Goal: Complete application form

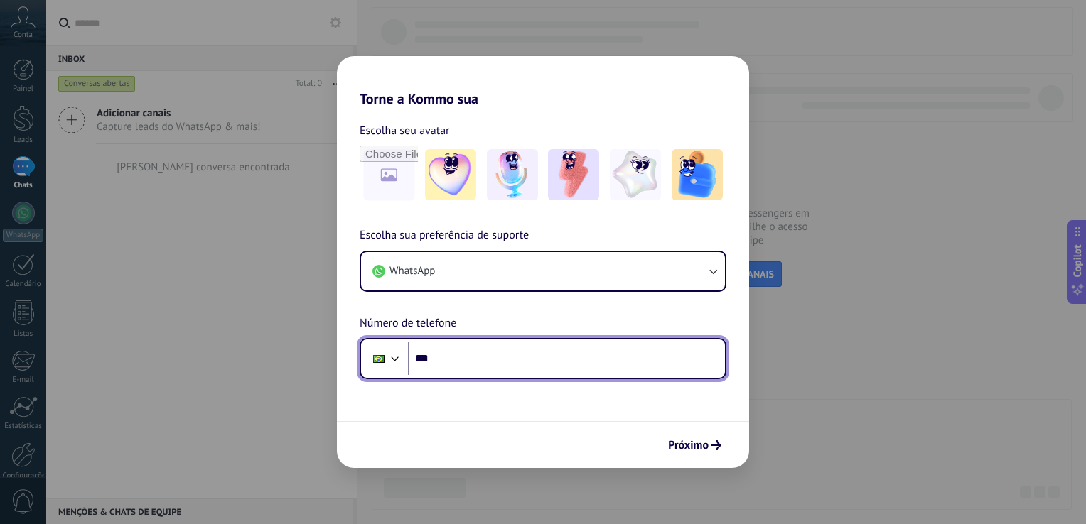
click at [505, 354] on input "***" at bounding box center [566, 359] width 317 height 33
type input "**********"
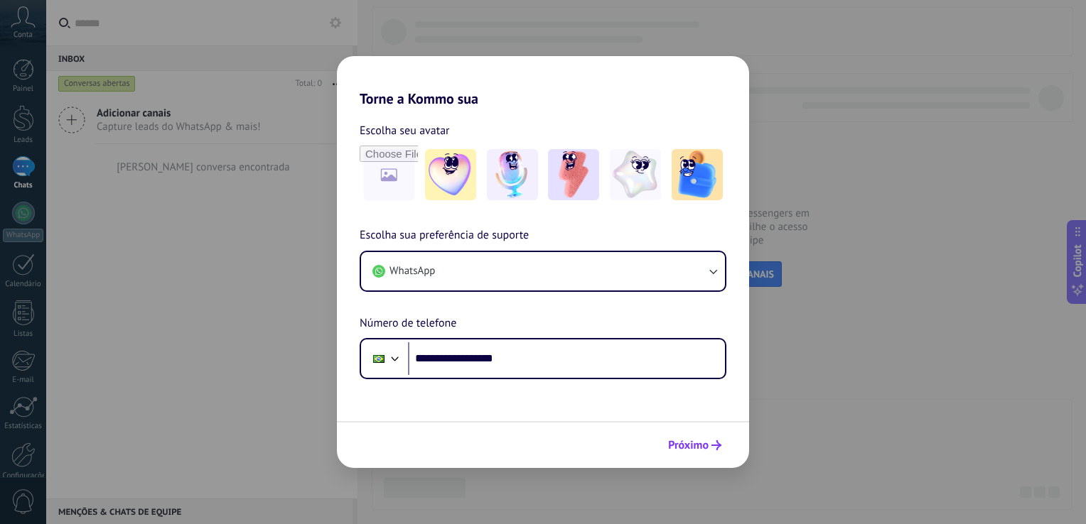
click at [686, 445] on span "Próximo" at bounding box center [688, 446] width 41 height 10
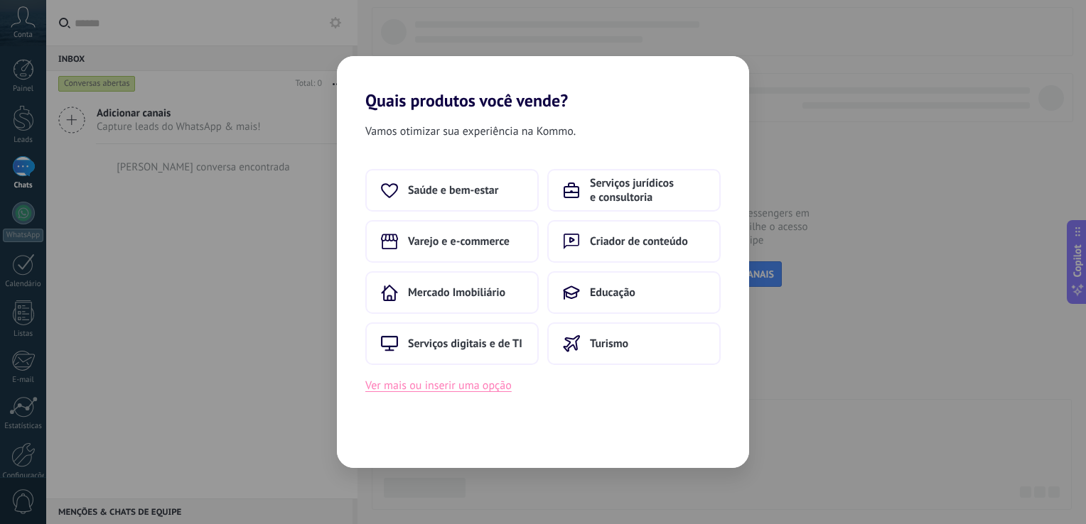
click at [443, 389] on button "Ver mais ou inserir uma opção" at bounding box center [438, 386] width 146 height 18
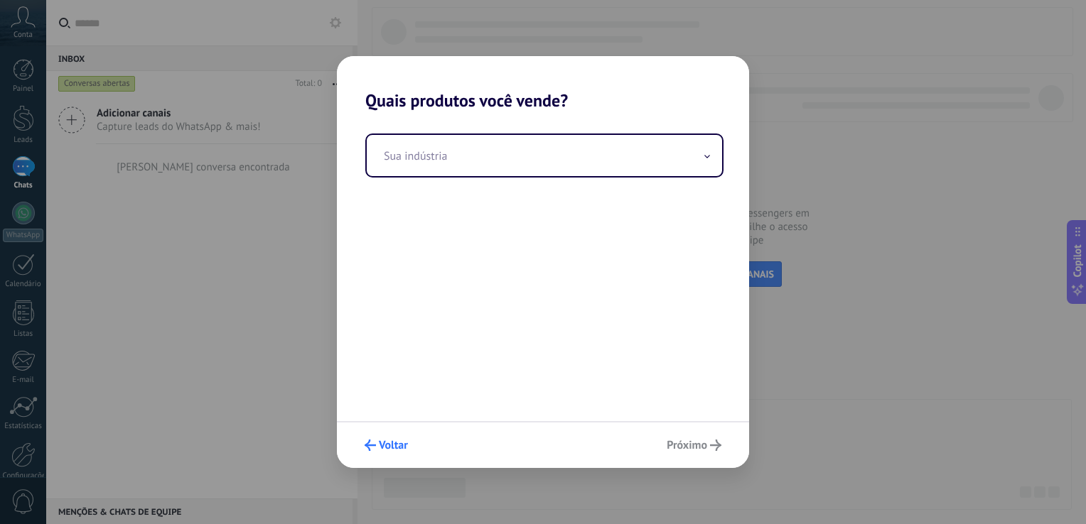
click at [381, 447] on span "Voltar" at bounding box center [393, 446] width 29 height 10
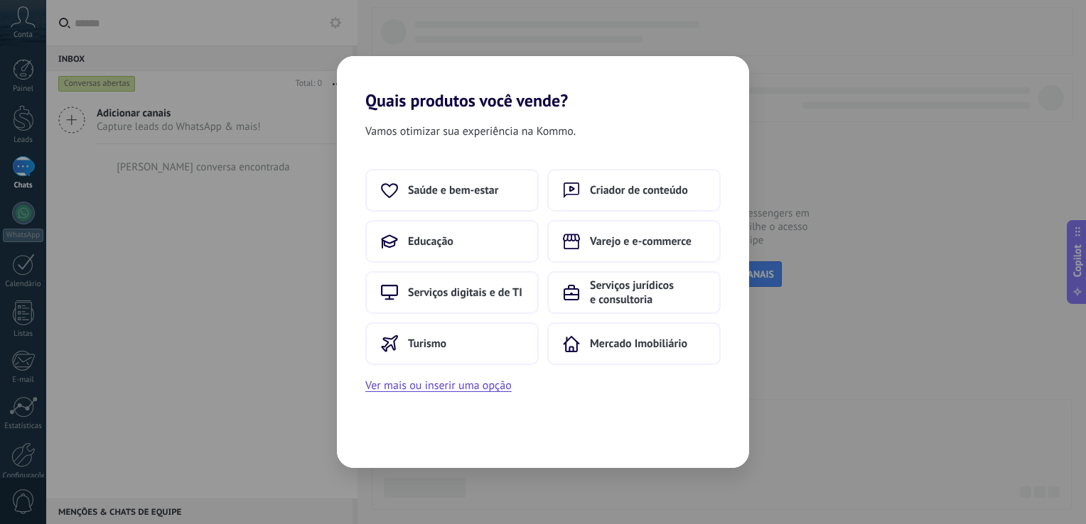
click at [868, 287] on div "Quais produtos você vende? Vamos otimizar sua experiência na Kommo. Saúde e bem…" at bounding box center [543, 262] width 1086 height 524
click at [469, 198] on button "Saúde e bem-estar" at bounding box center [451, 190] width 173 height 43
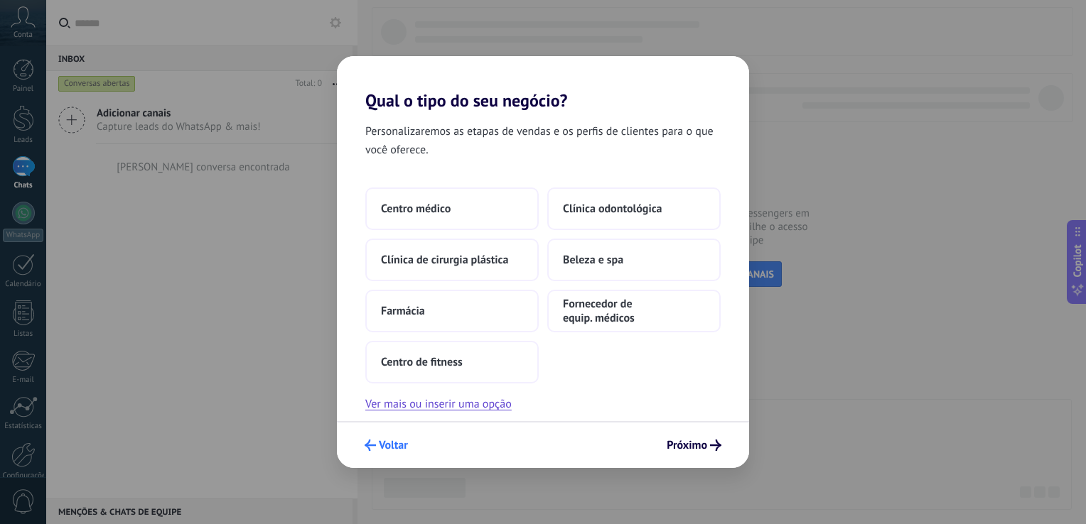
click at [385, 445] on span "Voltar" at bounding box center [393, 446] width 29 height 10
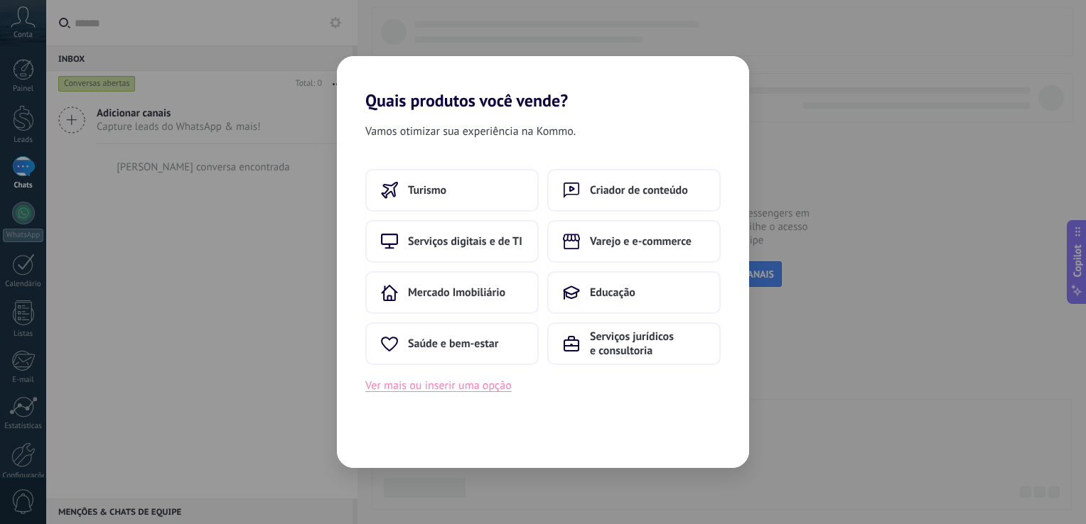
click at [412, 388] on button "Ver mais ou inserir uma opção" at bounding box center [438, 386] width 146 height 18
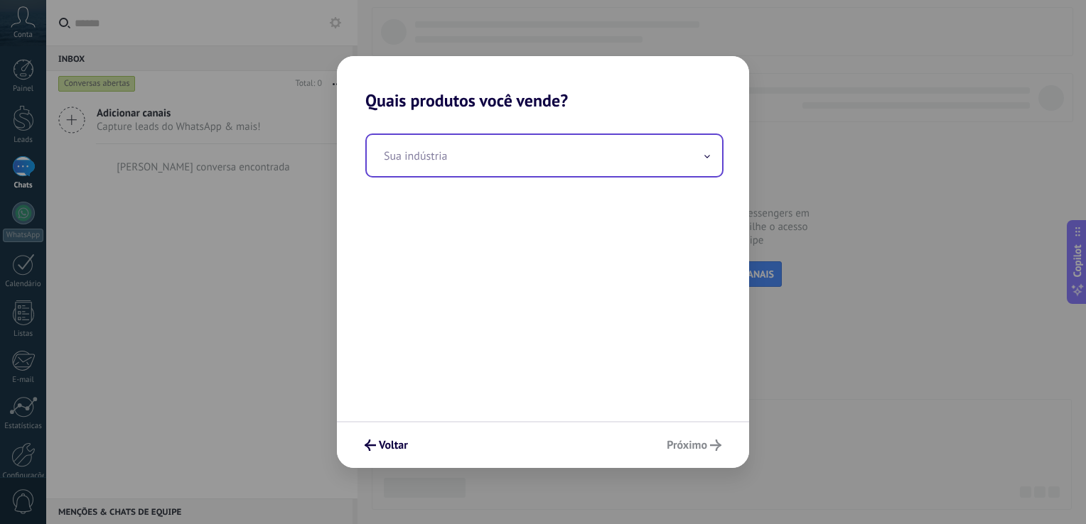
click at [493, 163] on input "text" at bounding box center [544, 155] width 355 height 41
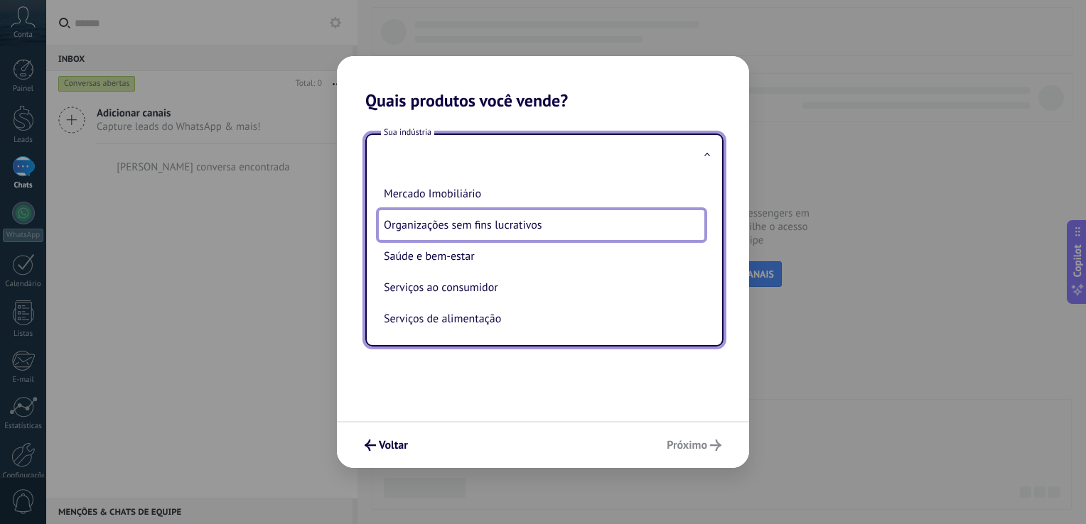
scroll to position [156, 0]
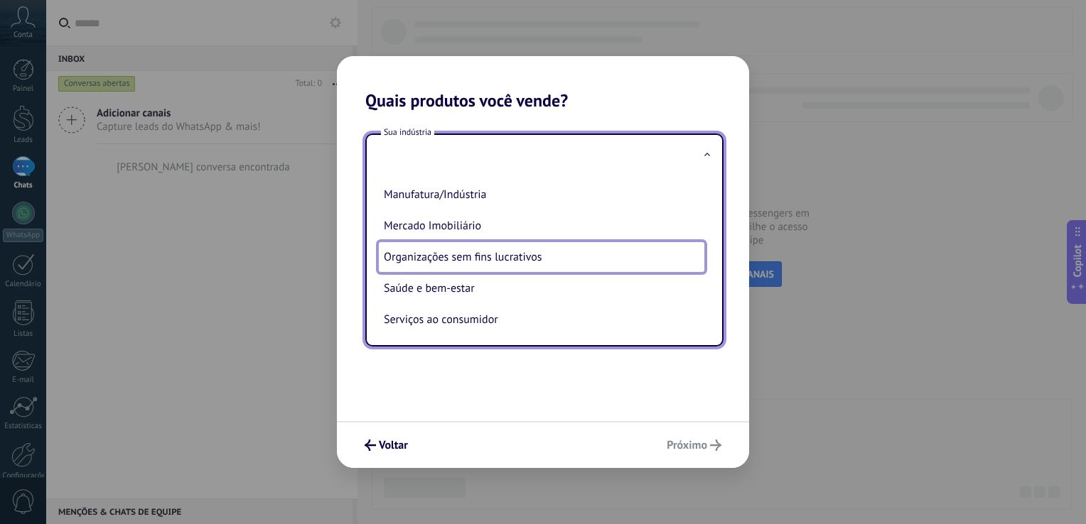
click at [610, 260] on li "Organizações sem fins lucrativos" at bounding box center [541, 257] width 327 height 31
type input "**********"
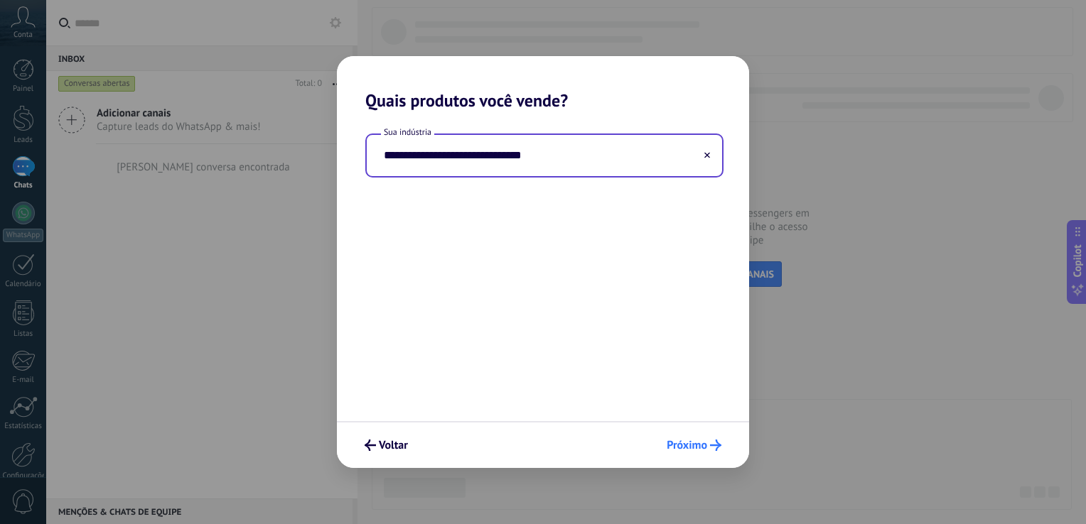
click at [698, 443] on span "Próximo" at bounding box center [687, 446] width 41 height 10
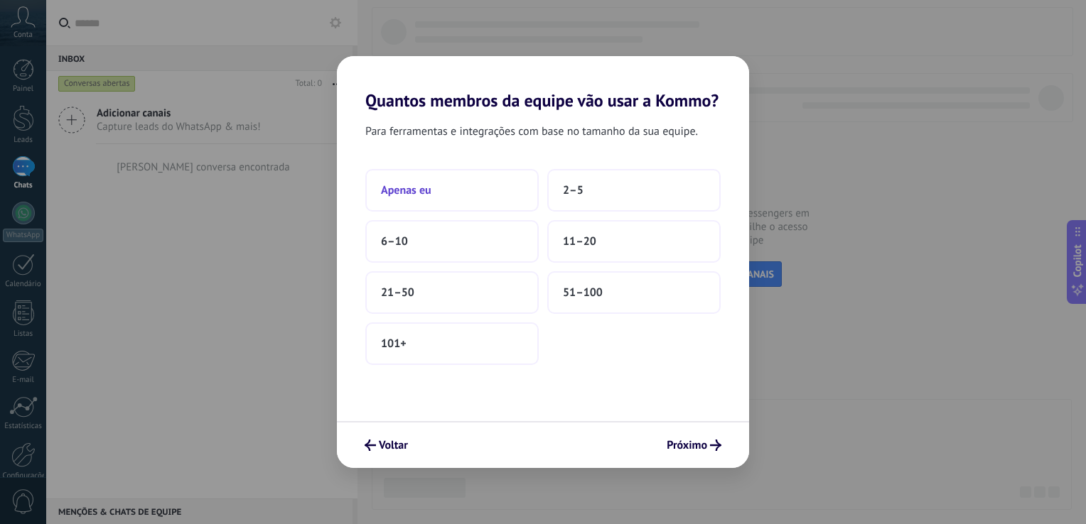
click at [433, 186] on button "Apenas eu" at bounding box center [451, 190] width 173 height 43
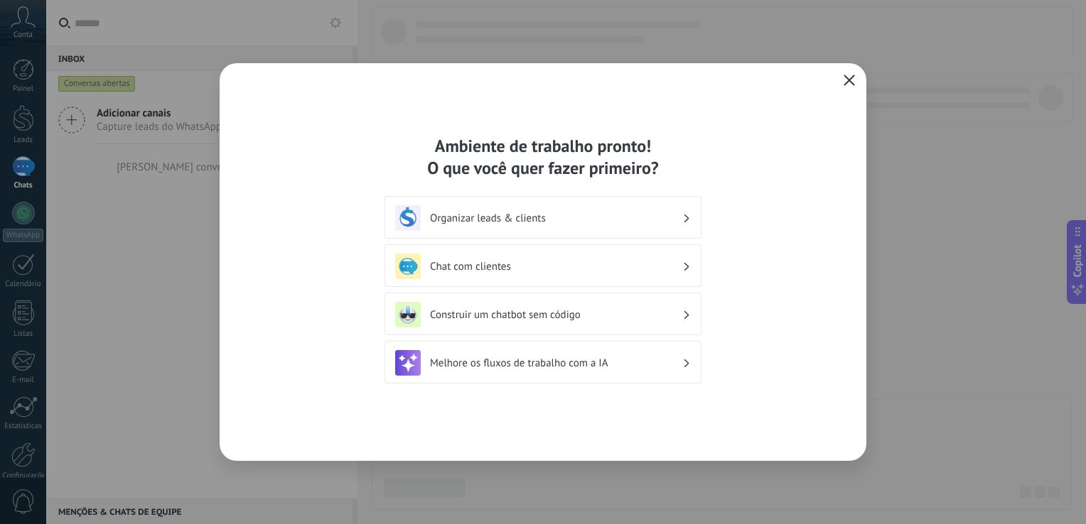
click at [852, 80] on icon "button" at bounding box center [848, 80] width 11 height 11
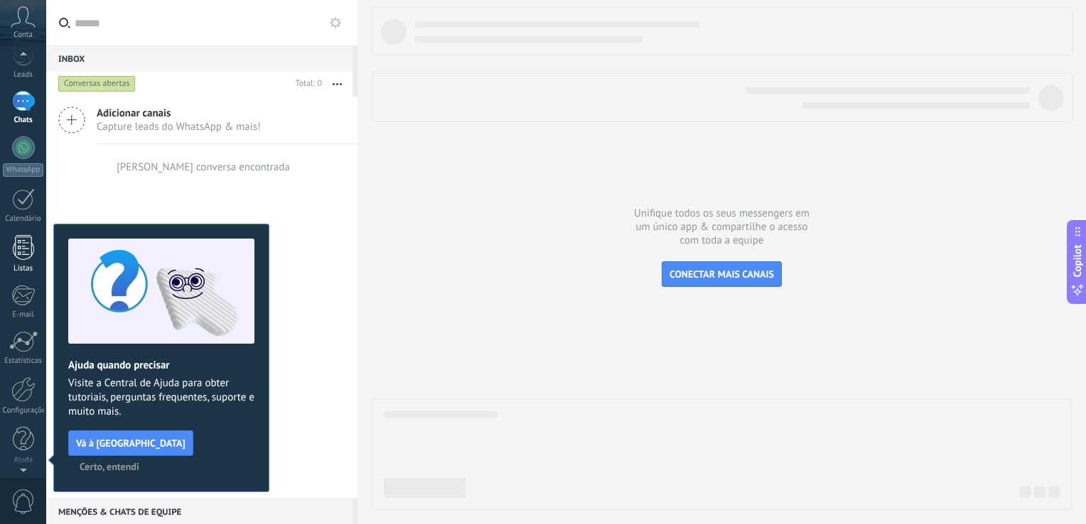
scroll to position [0, 0]
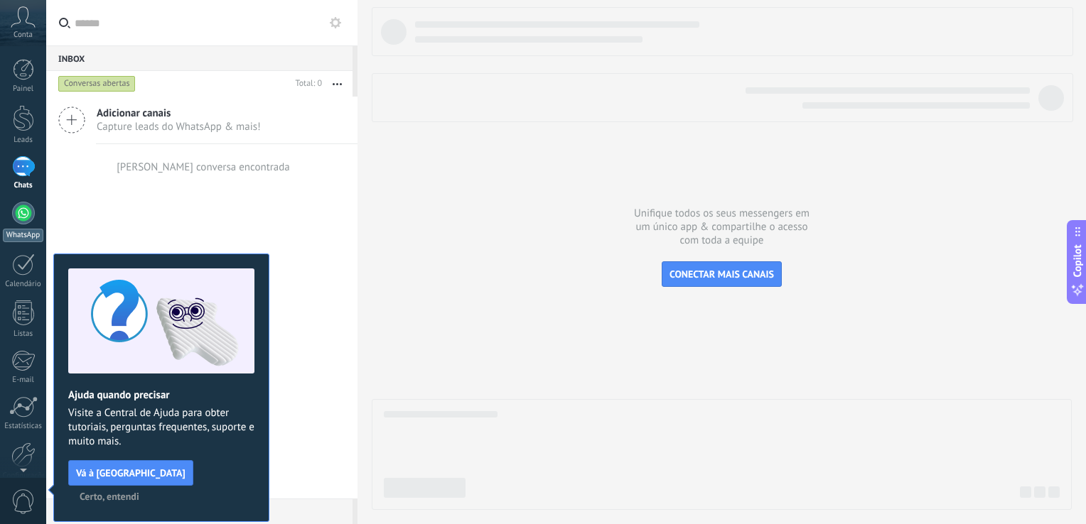
click at [21, 215] on div at bounding box center [23, 213] width 23 height 23
